Goal: Transaction & Acquisition: Book appointment/travel/reservation

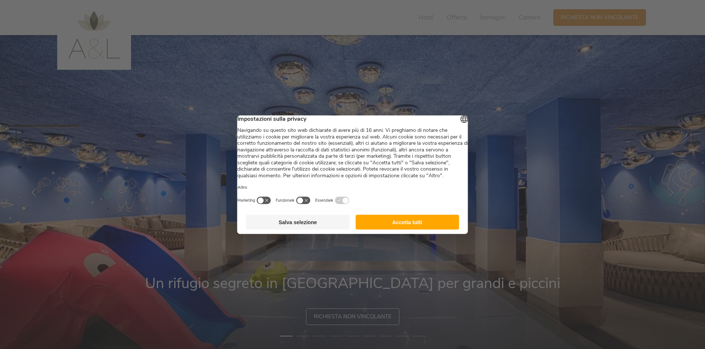
click at [416, 229] on button "Accetta tutti" at bounding box center [407, 221] width 104 height 15
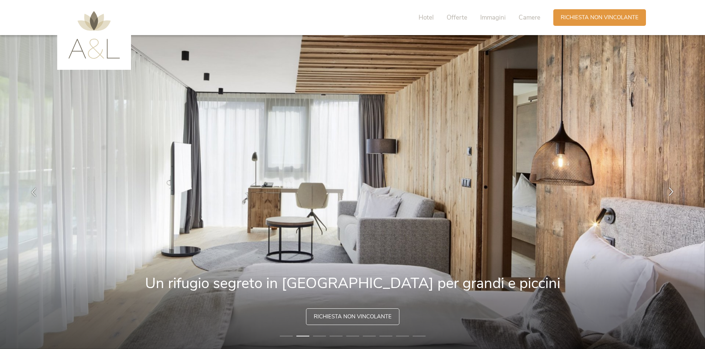
click at [672, 191] on icon at bounding box center [671, 191] width 8 height 8
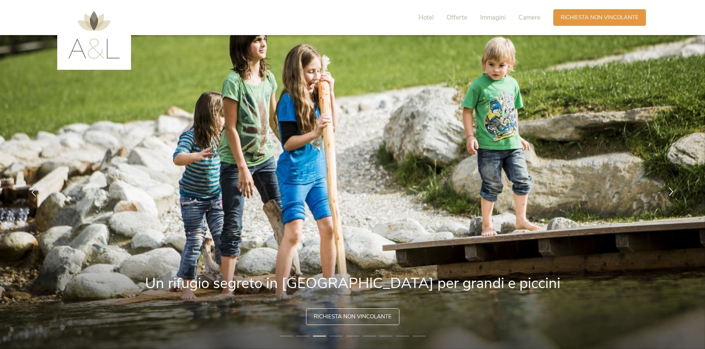
click at [672, 191] on icon at bounding box center [671, 191] width 8 height 8
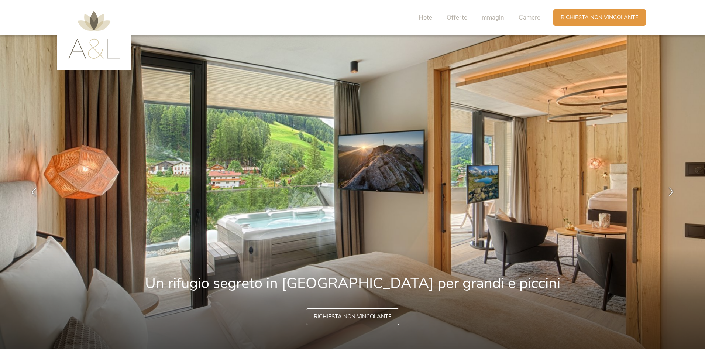
click at [672, 191] on icon at bounding box center [671, 191] width 8 height 8
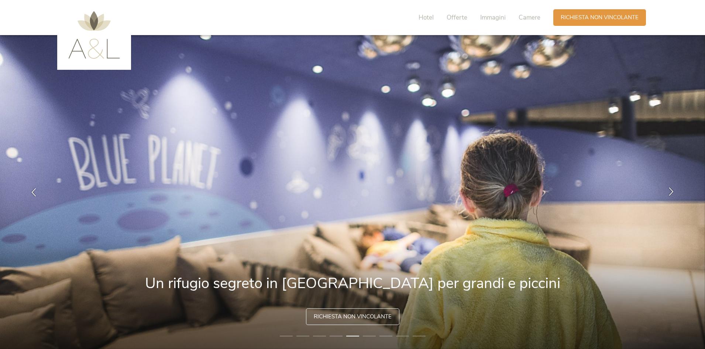
click at [672, 191] on icon at bounding box center [671, 191] width 8 height 8
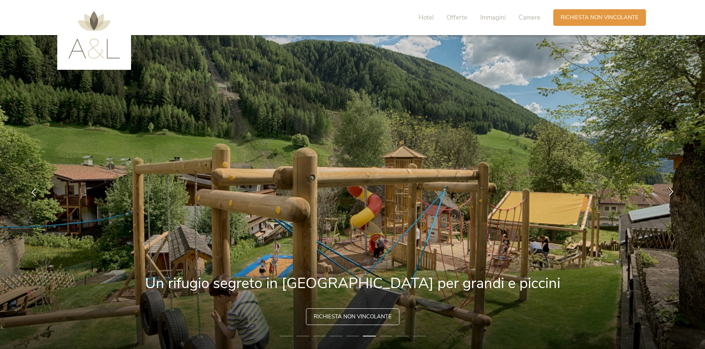
click at [672, 191] on icon at bounding box center [671, 191] width 8 height 8
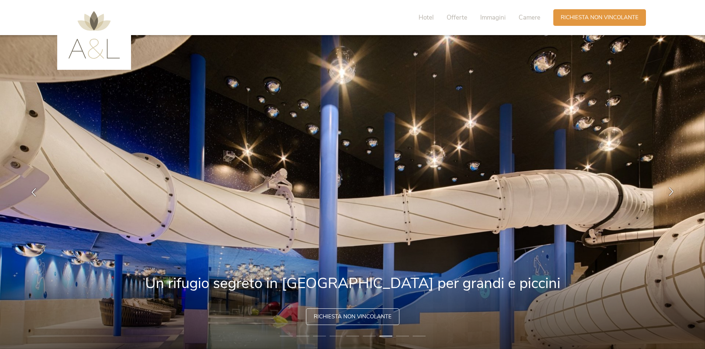
click at [672, 191] on icon at bounding box center [671, 191] width 8 height 8
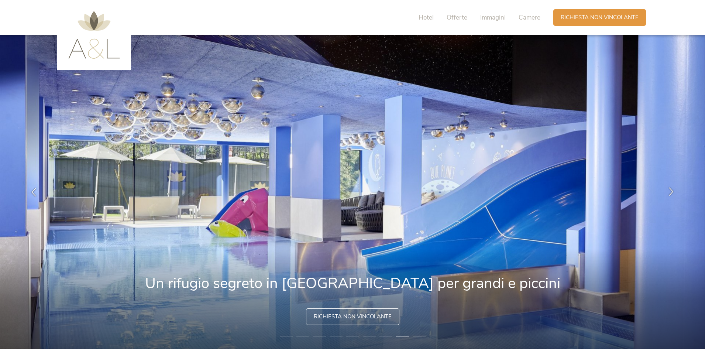
click at [672, 191] on icon at bounding box center [671, 191] width 8 height 8
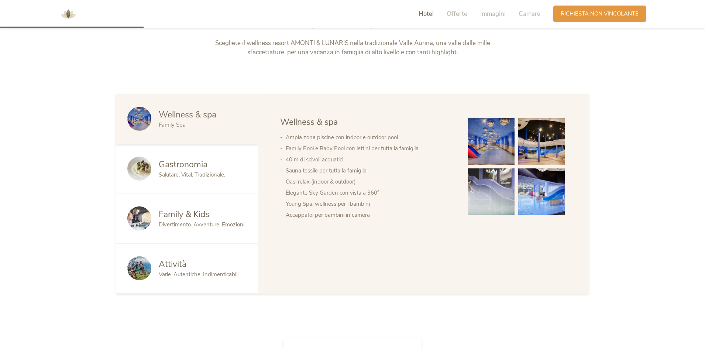
scroll to position [406, 0]
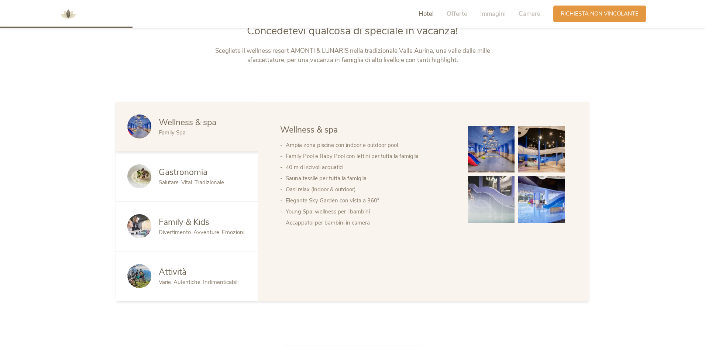
click at [196, 225] on span "Family & Kids" at bounding box center [184, 221] width 51 height 11
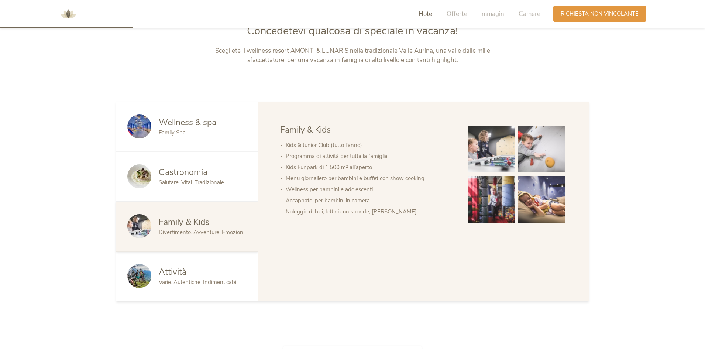
click at [497, 151] on img at bounding box center [491, 149] width 47 height 47
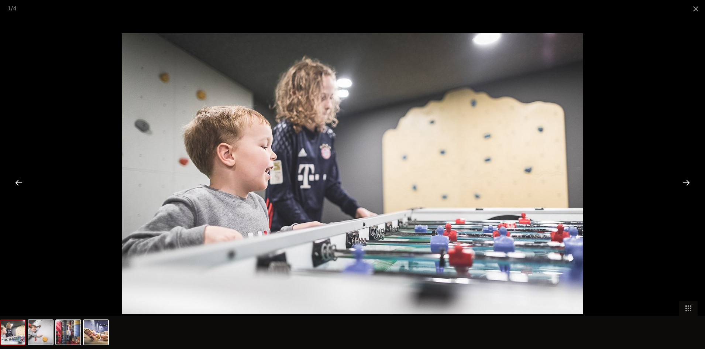
click at [684, 183] on div at bounding box center [686, 182] width 23 height 23
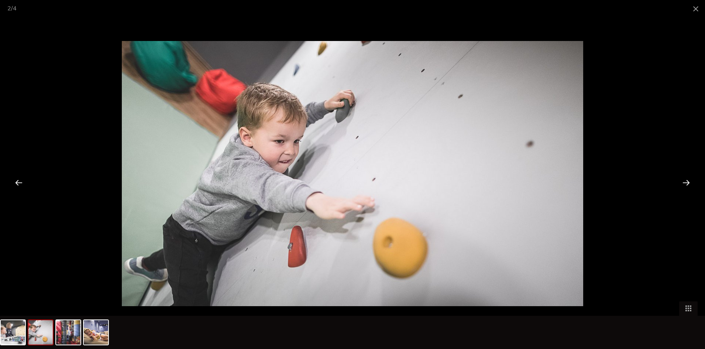
click at [684, 183] on div at bounding box center [686, 182] width 23 height 23
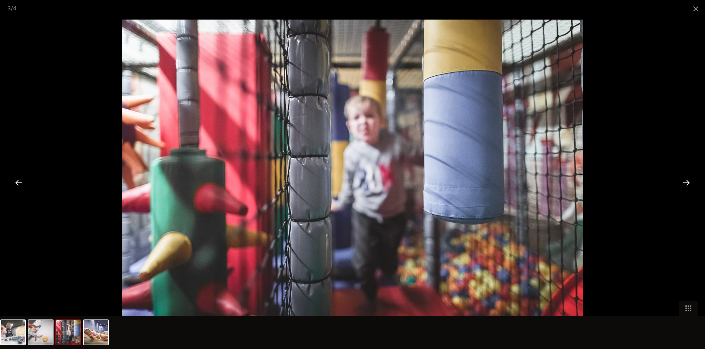
click at [684, 183] on div at bounding box center [686, 182] width 23 height 23
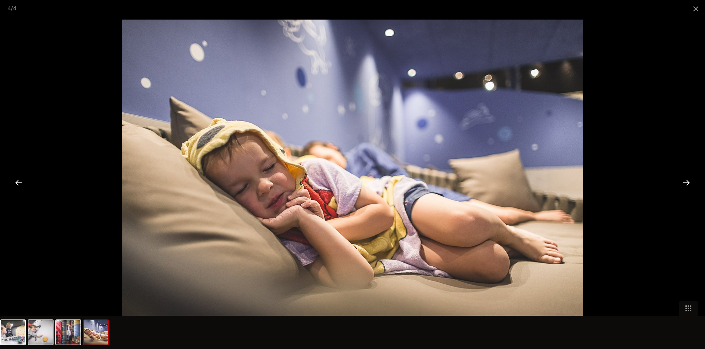
click at [684, 183] on div at bounding box center [686, 182] width 23 height 23
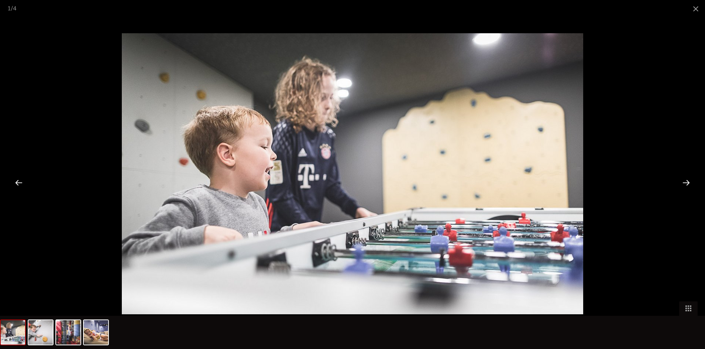
click at [684, 183] on div at bounding box center [686, 182] width 23 height 23
